Goal: Task Accomplishment & Management: Manage account settings

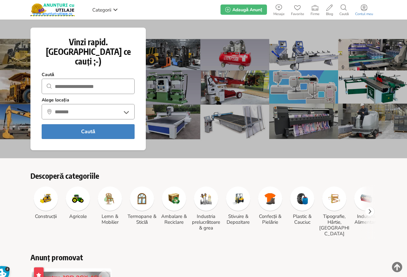
click at [363, 8] on icon at bounding box center [364, 7] width 6 height 6
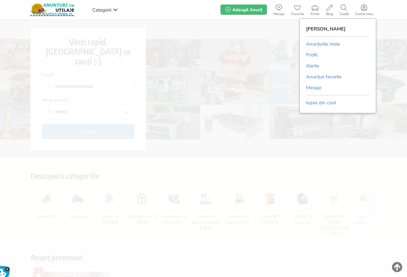
click at [326, 41] on link "Anunțurile mele" at bounding box center [323, 44] width 34 height 10
